Goal: Share content: Distribute website content to other platforms or users

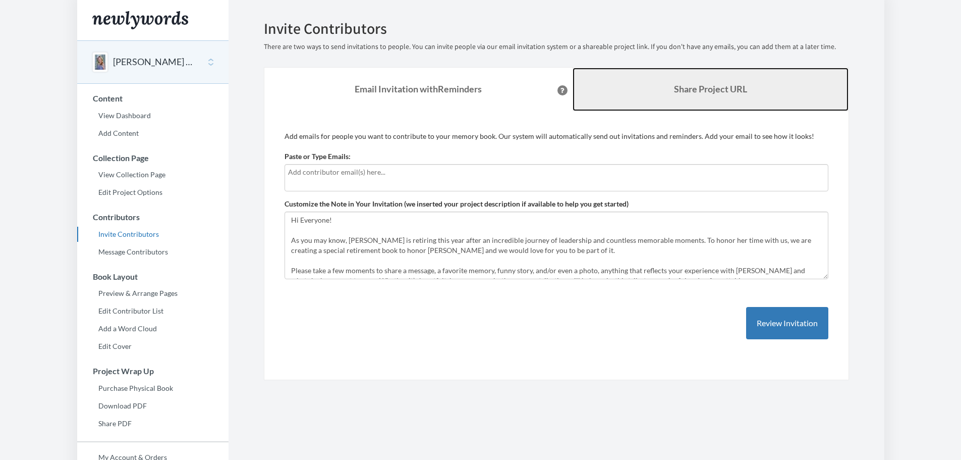
click at [723, 93] on b "Share Project URL" at bounding box center [710, 88] width 73 height 11
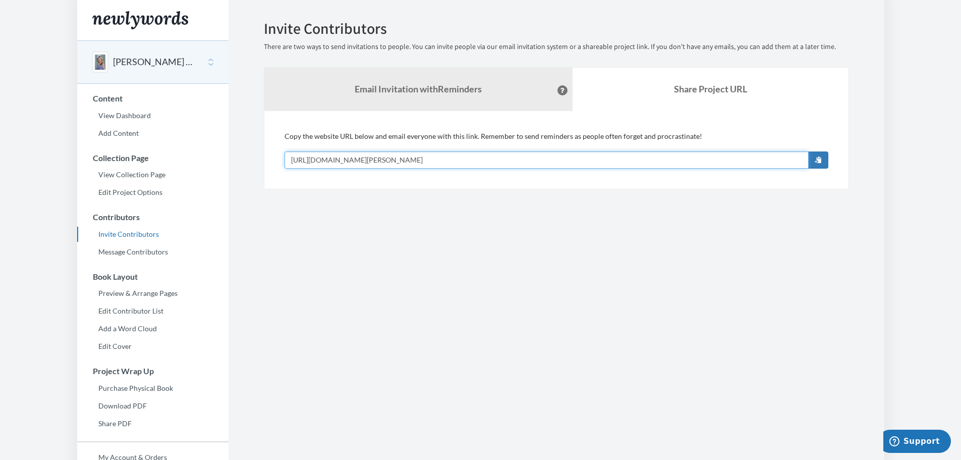
click at [486, 156] on input "[URL][DOMAIN_NAME][PERSON_NAME]" at bounding box center [547, 159] width 524 height 17
click at [454, 315] on section "Emails have been sent! Invite Contributors There are two ways to send invitatio…" at bounding box center [557, 276] width 656 height 552
click at [140, 65] on button "[PERSON_NAME] Retirement" at bounding box center [154, 61] width 82 height 13
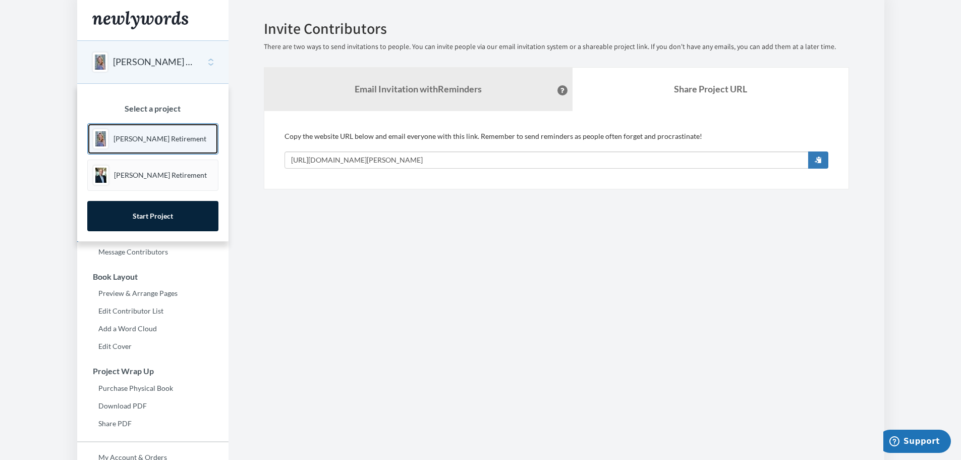
click at [145, 123] on link "[PERSON_NAME] Retirement" at bounding box center [152, 138] width 131 height 31
click at [146, 137] on p "[PERSON_NAME] Retirement" at bounding box center [159, 139] width 93 height 10
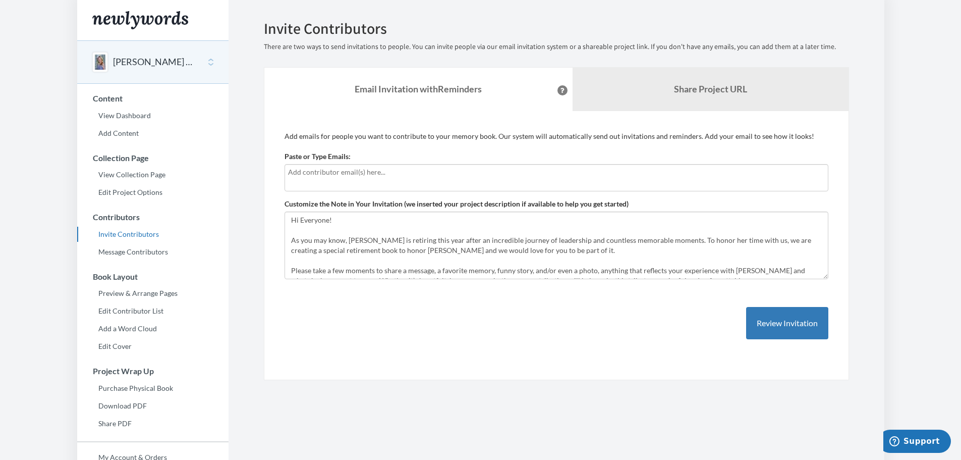
click at [715, 333] on div "Add emails for people you want to contribute to your memory book. Our system wi…" at bounding box center [557, 245] width 544 height 229
click at [745, 313] on div "Add emails for people you want to contribute to your memory book. Our system wi…" at bounding box center [557, 245] width 544 height 229
click at [610, 54] on div "Emails have been sent! Invite Contributors There are two ways to send invitatio…" at bounding box center [556, 200] width 585 height 360
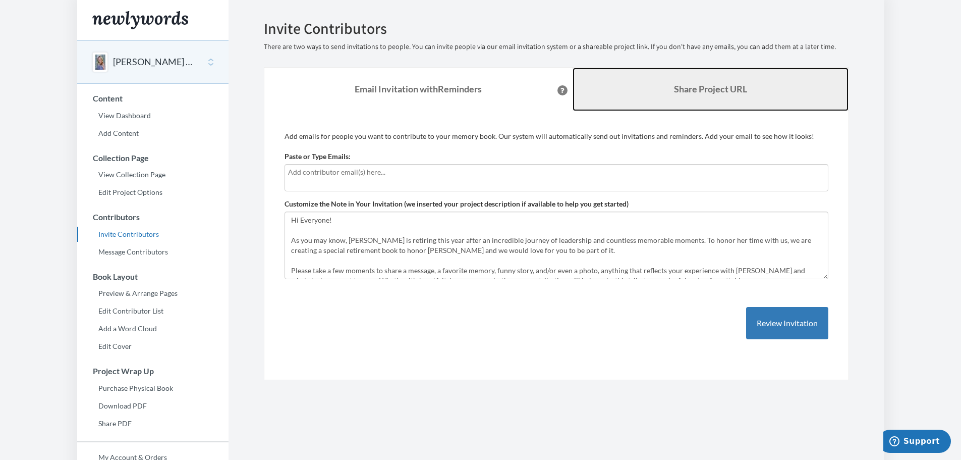
click at [613, 74] on link "Share Project URL" at bounding box center [711, 89] width 276 height 43
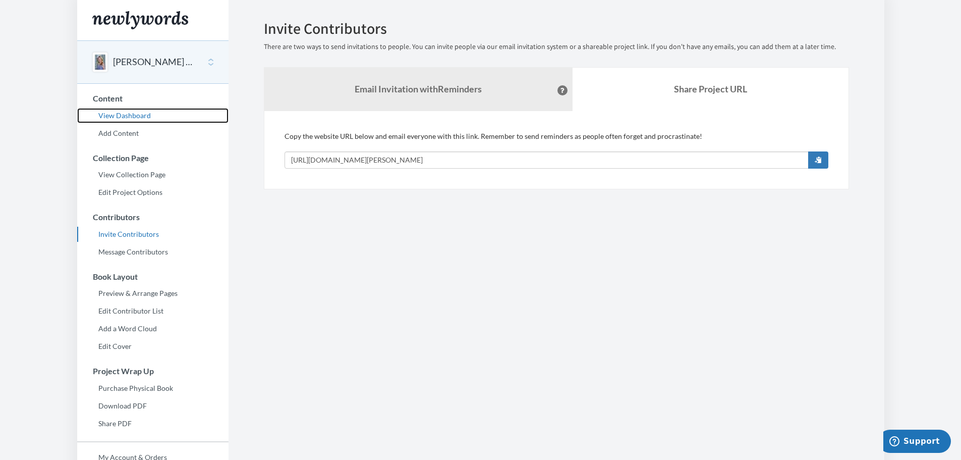
click at [121, 115] on link "View Dashboard" at bounding box center [152, 115] width 151 height 15
